Goal: Task Accomplishment & Management: Manage account settings

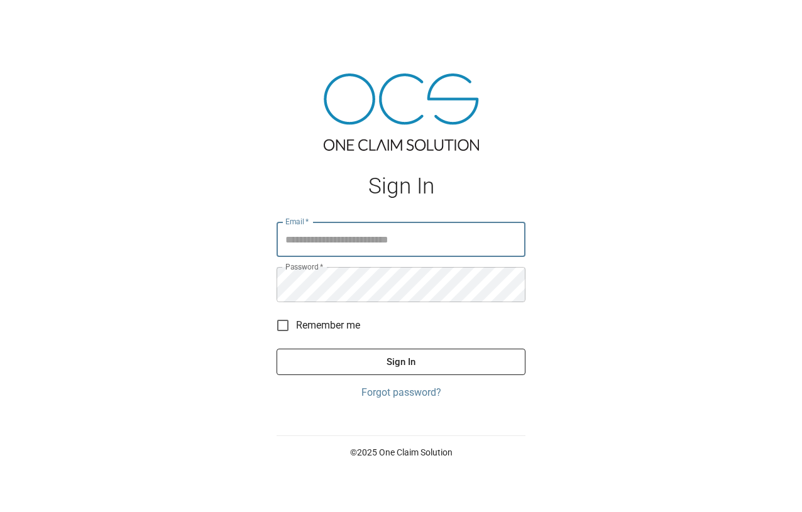
click at [436, 253] on input "Email   *" at bounding box center [401, 239] width 249 height 35
type input "*"
click at [437, 254] on input "Email   *" at bounding box center [401, 239] width 249 height 35
type input "**********"
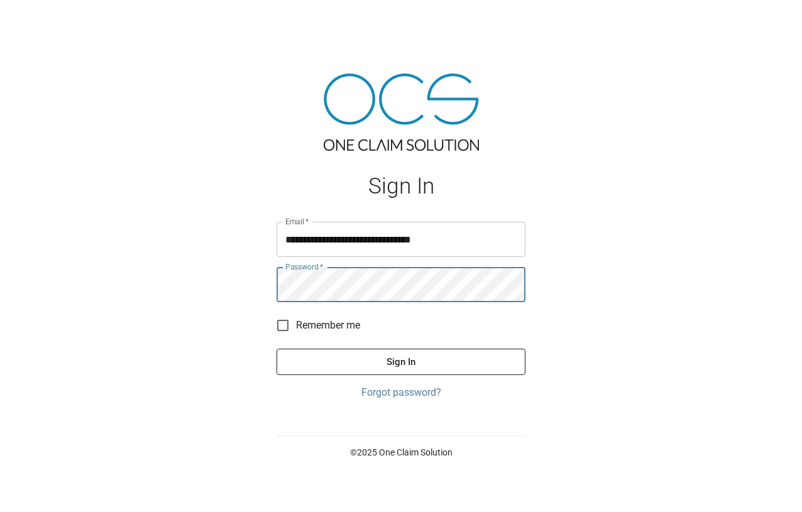
click at [277, 349] on button "Sign In" at bounding box center [401, 362] width 249 height 26
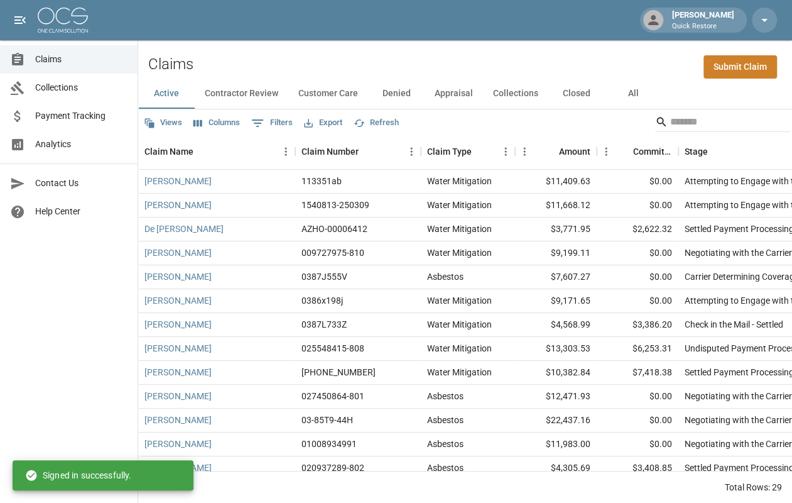
click at [82, 141] on span "Analytics" at bounding box center [81, 144] width 92 height 13
